Goal: Navigation & Orientation: Find specific page/section

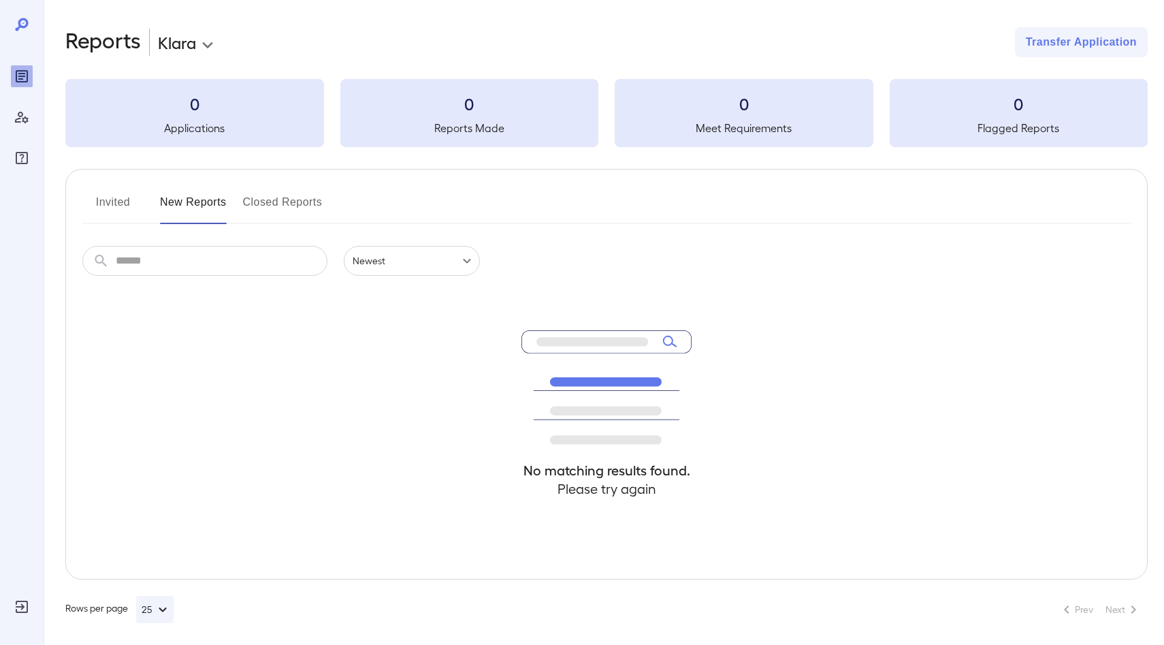
click at [20, 25] on icon at bounding box center [21, 24] width 13 height 13
click at [22, 125] on div "Manage Users" at bounding box center [22, 117] width 22 height 22
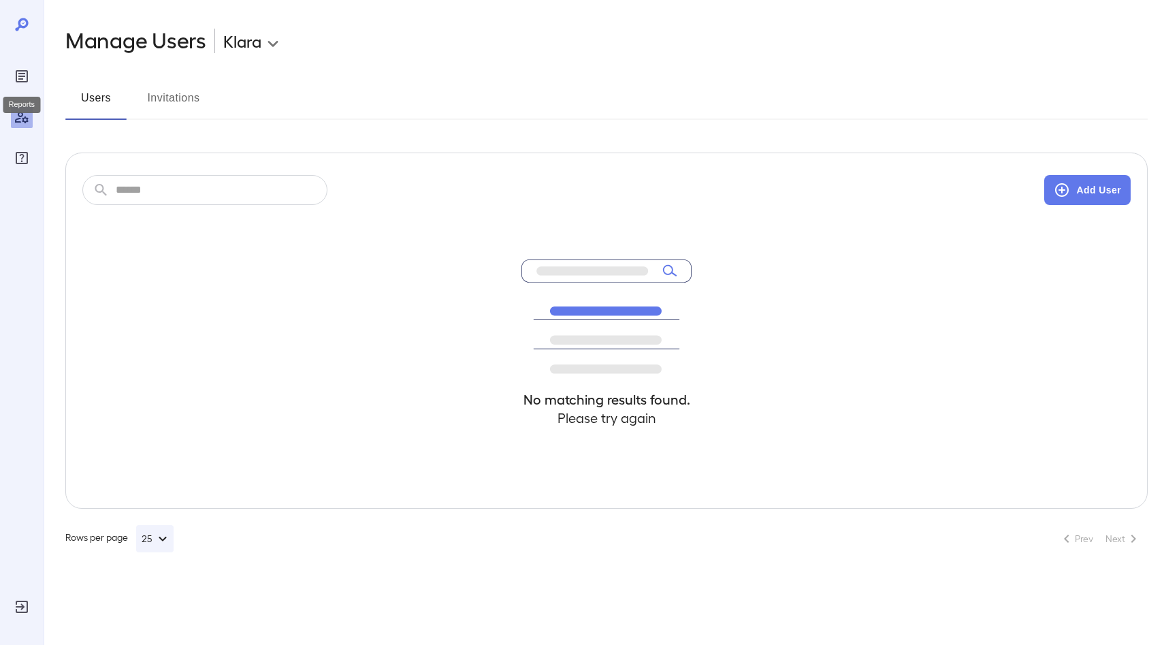
click at [27, 75] on icon "Reports" at bounding box center [22, 76] width 12 height 12
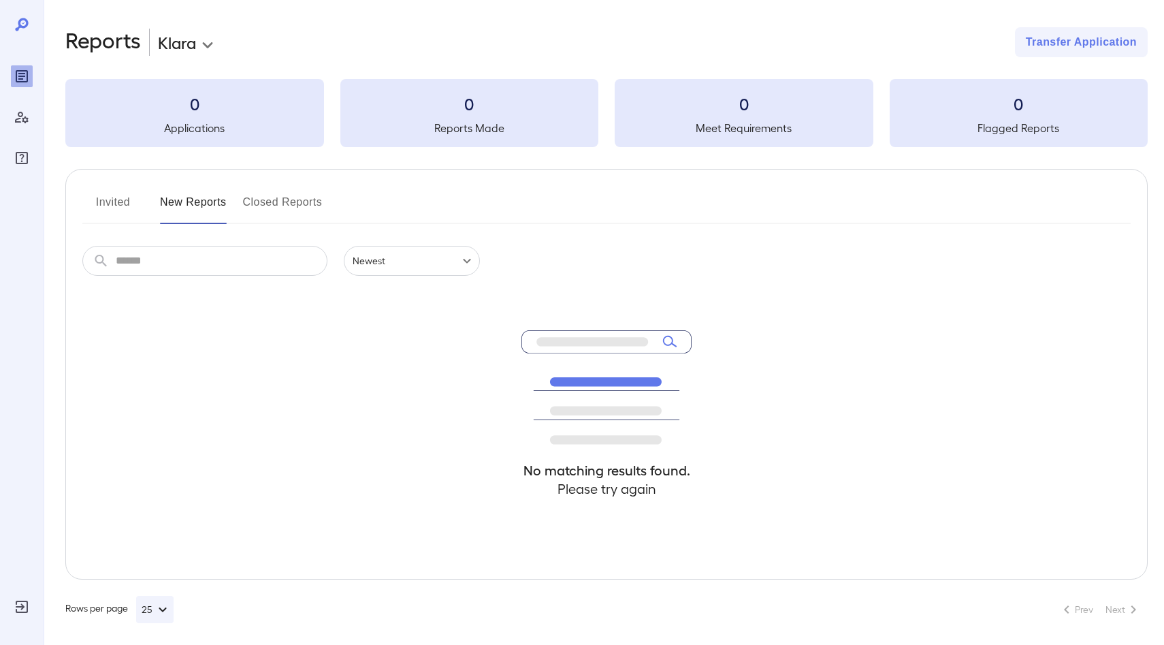
click at [23, 25] on icon at bounding box center [22, 24] width 16 height 16
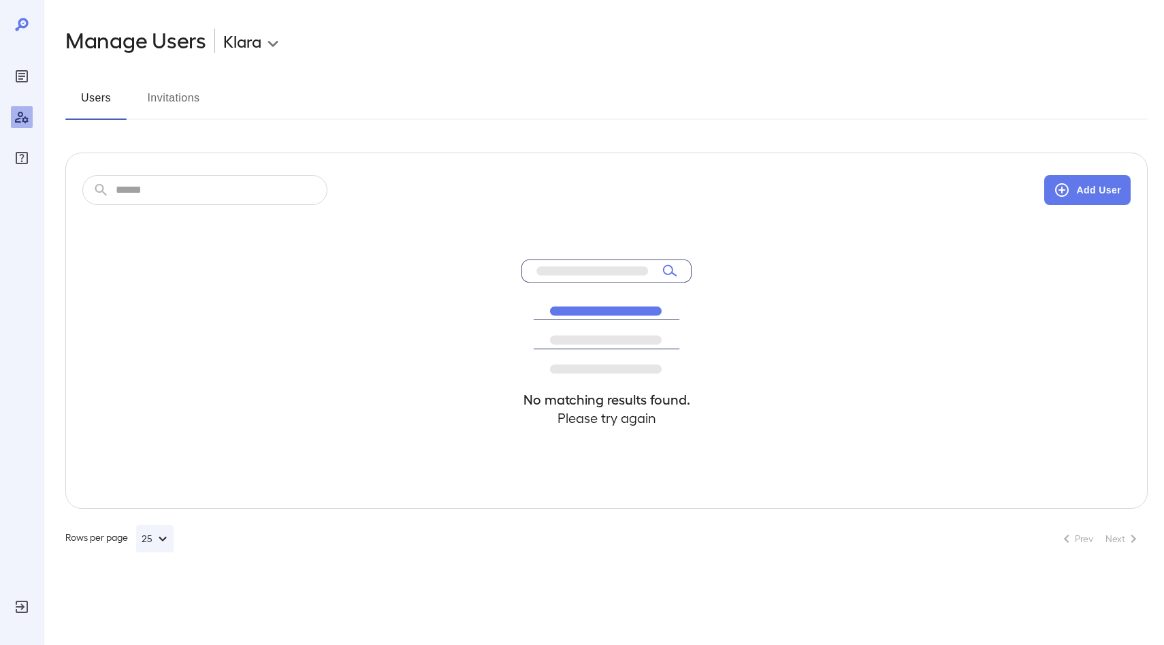
click at [669, 267] on icon at bounding box center [606, 316] width 170 height 114
